Goal: Information Seeking & Learning: Learn about a topic

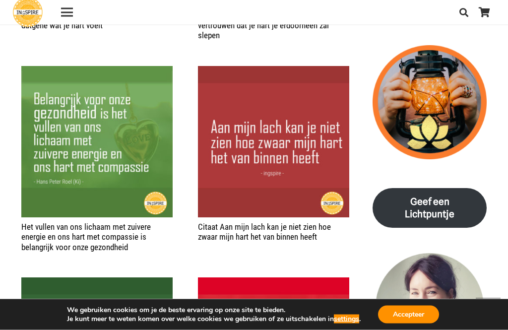
scroll to position [1179, 0]
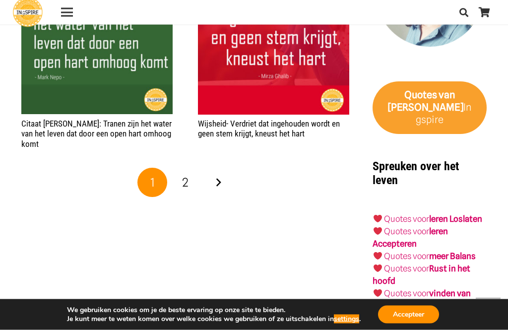
click at [196, 175] on link "2" at bounding box center [186, 183] width 30 height 30
click at [227, 179] on link "Volgende" at bounding box center [218, 183] width 30 height 30
click at [227, 176] on link "Volgende" at bounding box center [218, 183] width 30 height 30
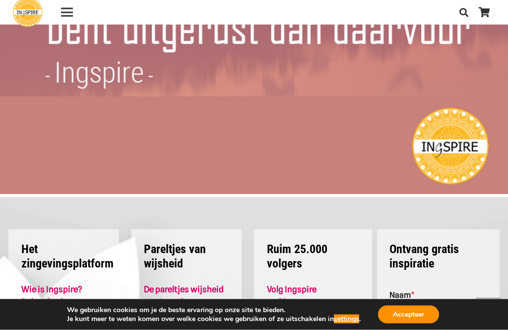
scroll to position [5422, 0]
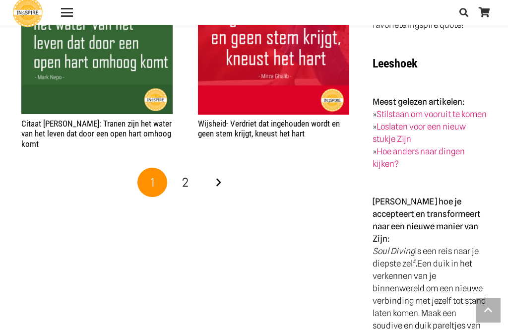
scroll to position [1494, 0]
